Goal: Transaction & Acquisition: Obtain resource

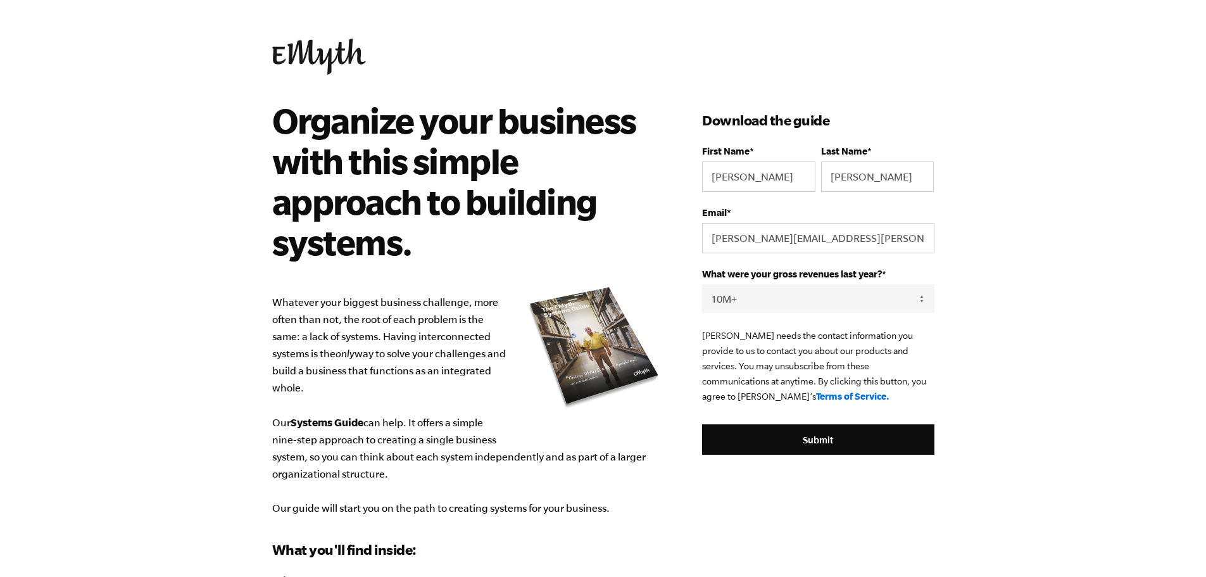
select select "10M+"
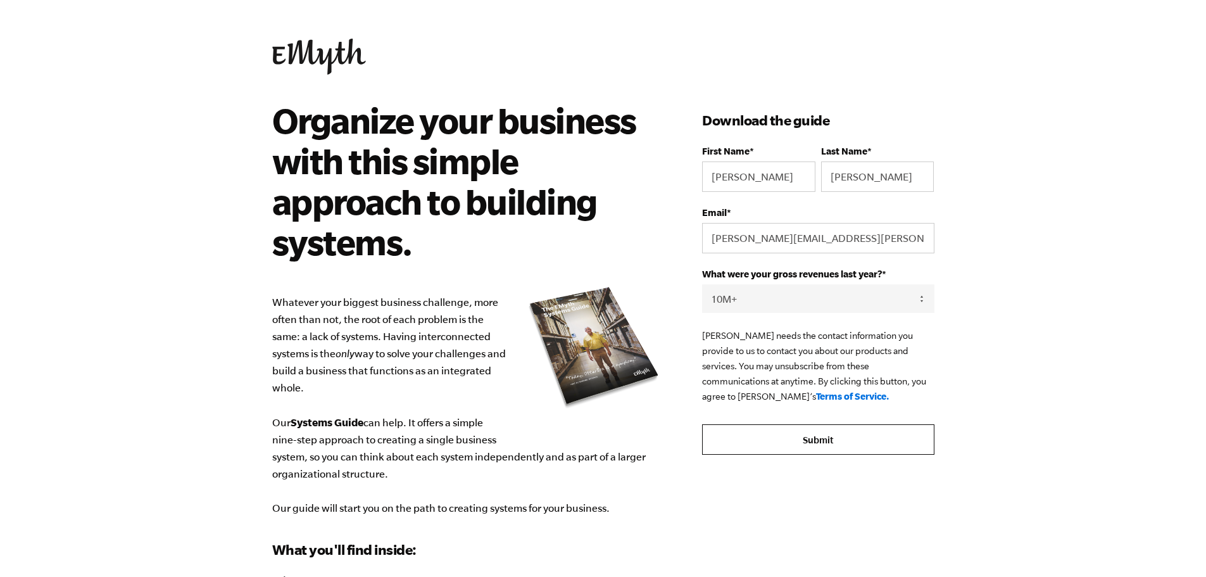
click at [759, 446] on input "Submit" at bounding box center [818, 439] width 232 height 30
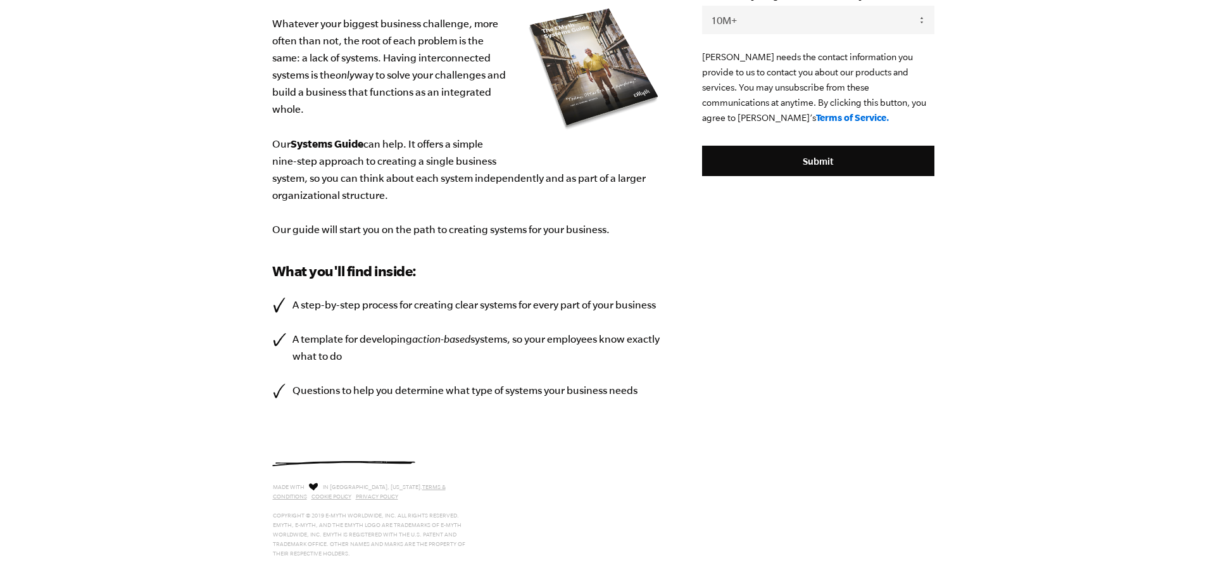
scroll to position [301, 0]
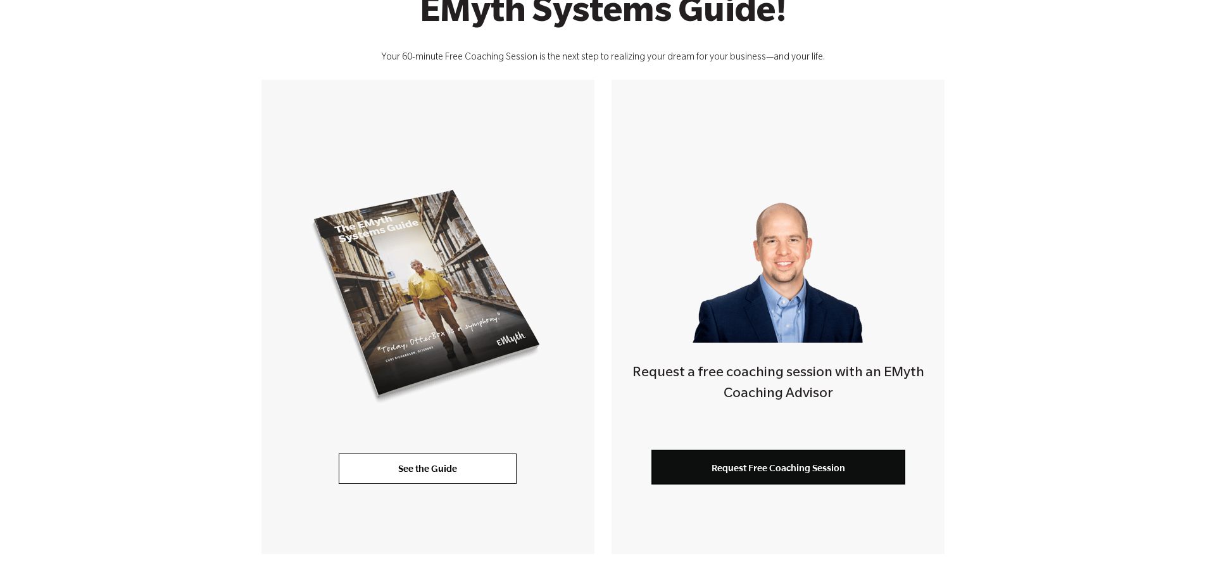
scroll to position [253, 0]
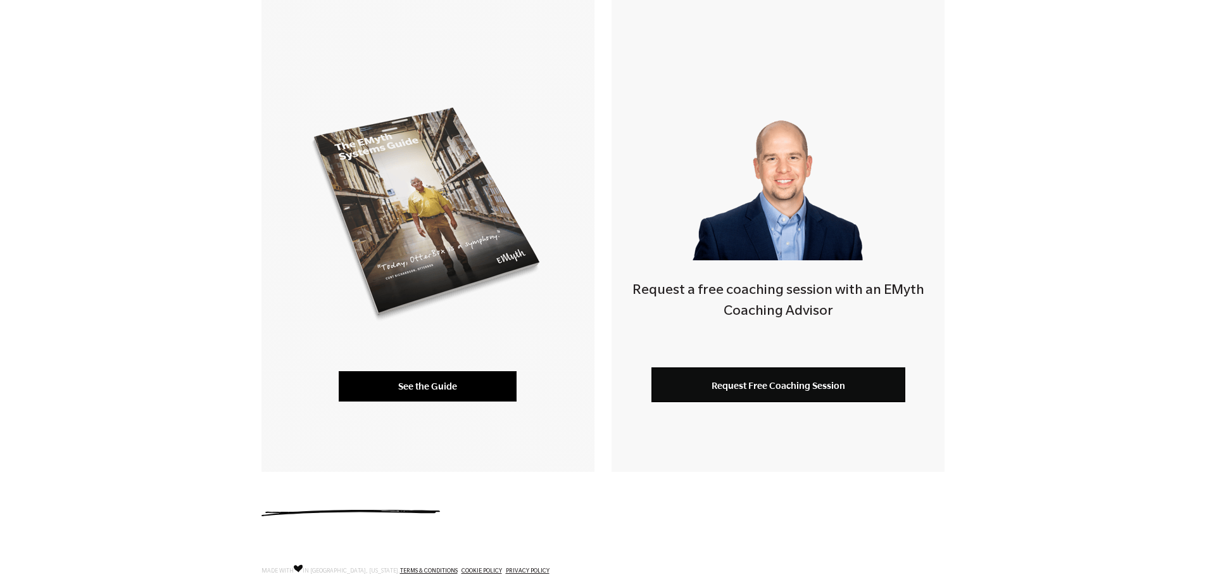
click at [432, 382] on link "See the Guide" at bounding box center [428, 386] width 178 height 30
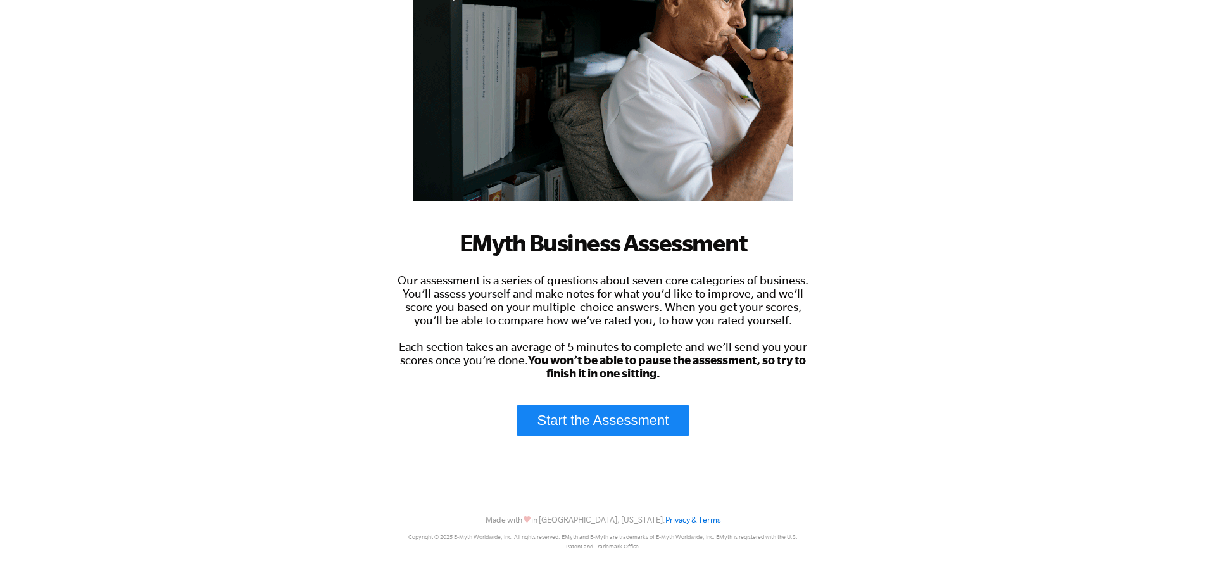
click at [605, 418] on link "Start the Assessment" at bounding box center [603, 420] width 173 height 30
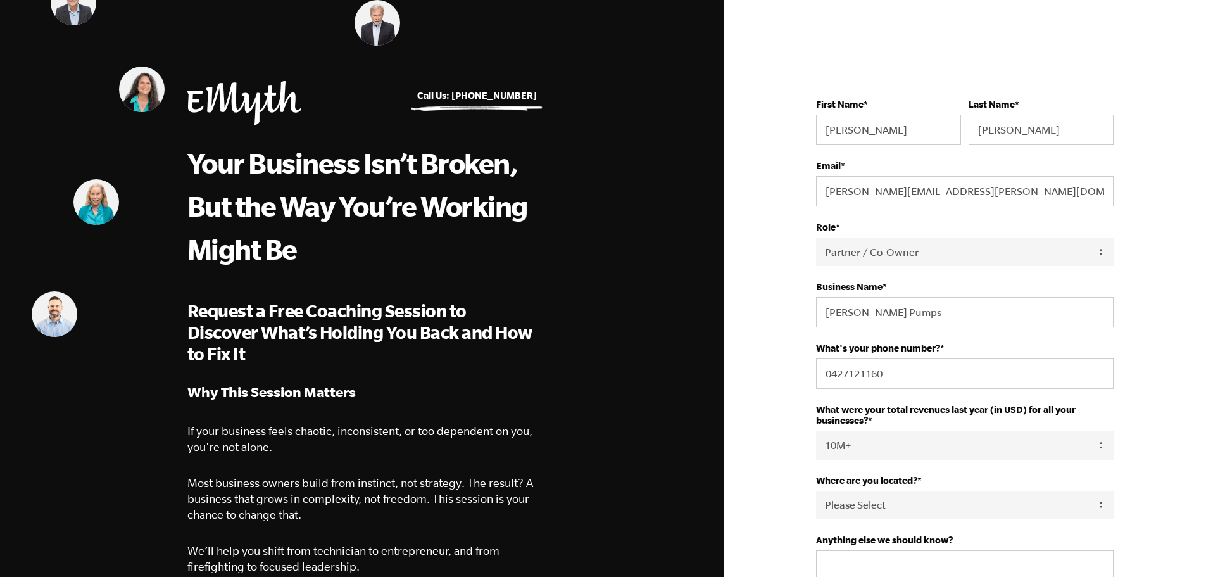
select select "Partner / Co-Owner"
select select "10M+"
select select "Australia"
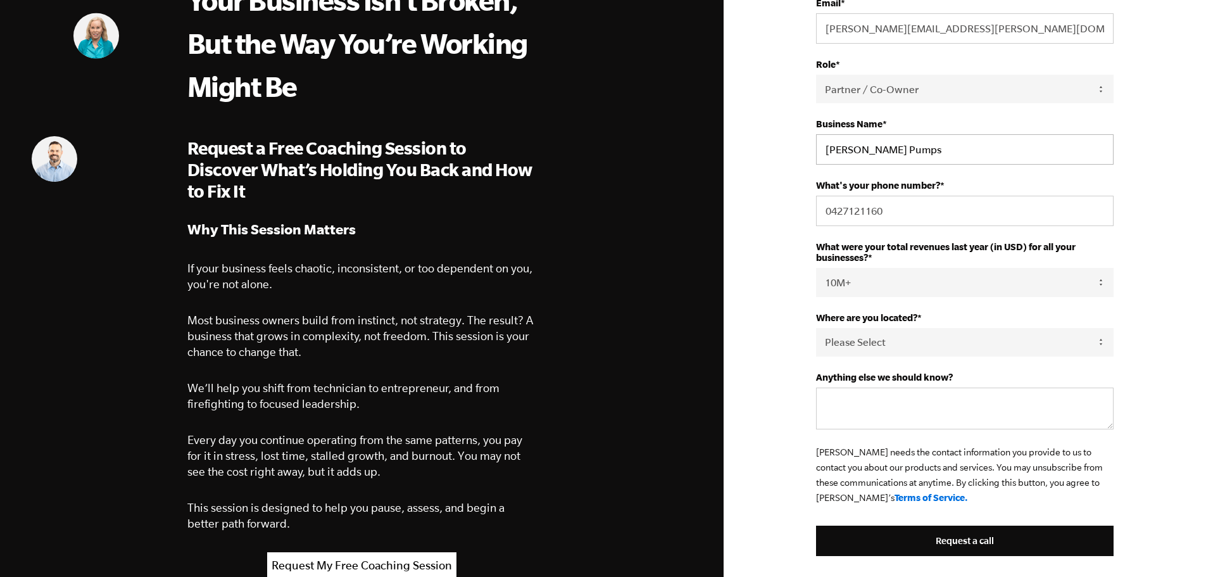
scroll to position [443, 0]
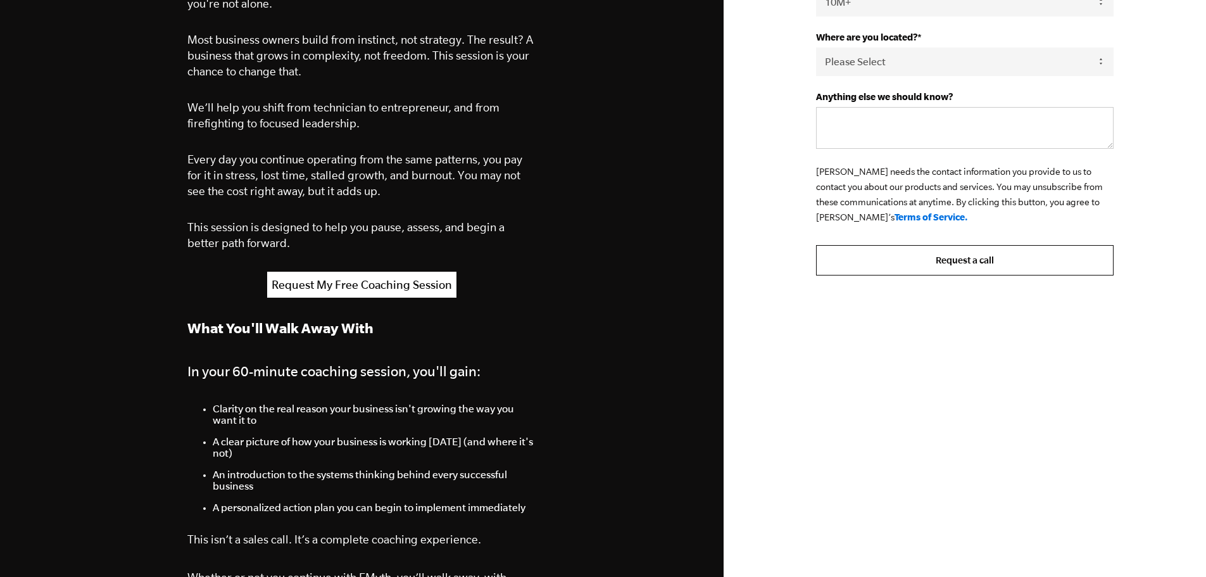
click at [905, 268] on input "Request a call" at bounding box center [965, 260] width 298 height 30
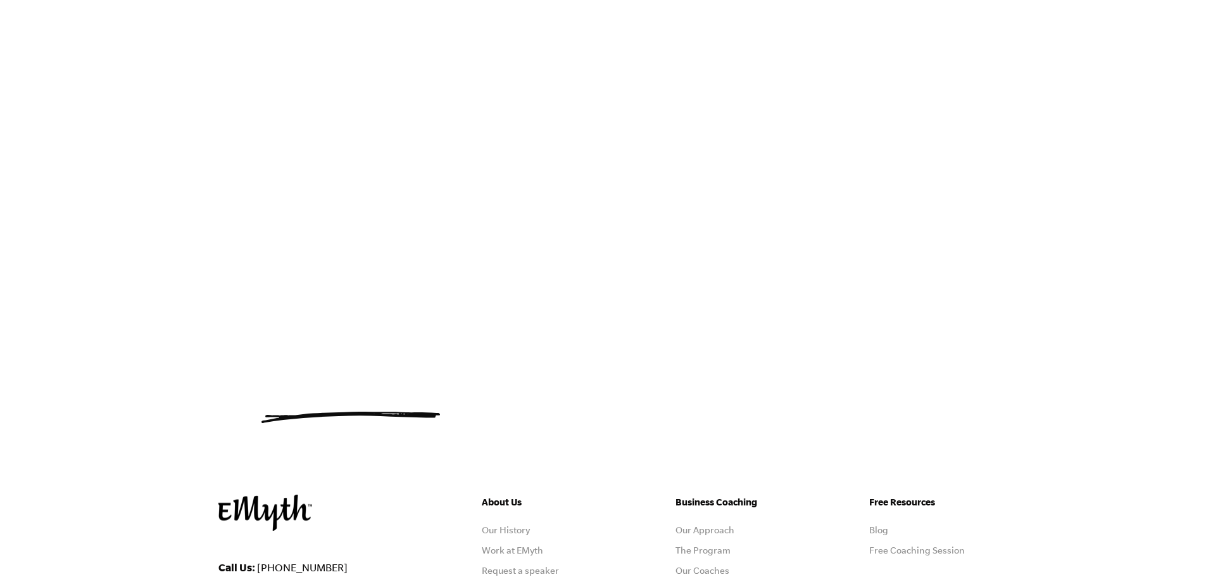
scroll to position [208, 0]
